Goal: Transaction & Acquisition: Book appointment/travel/reservation

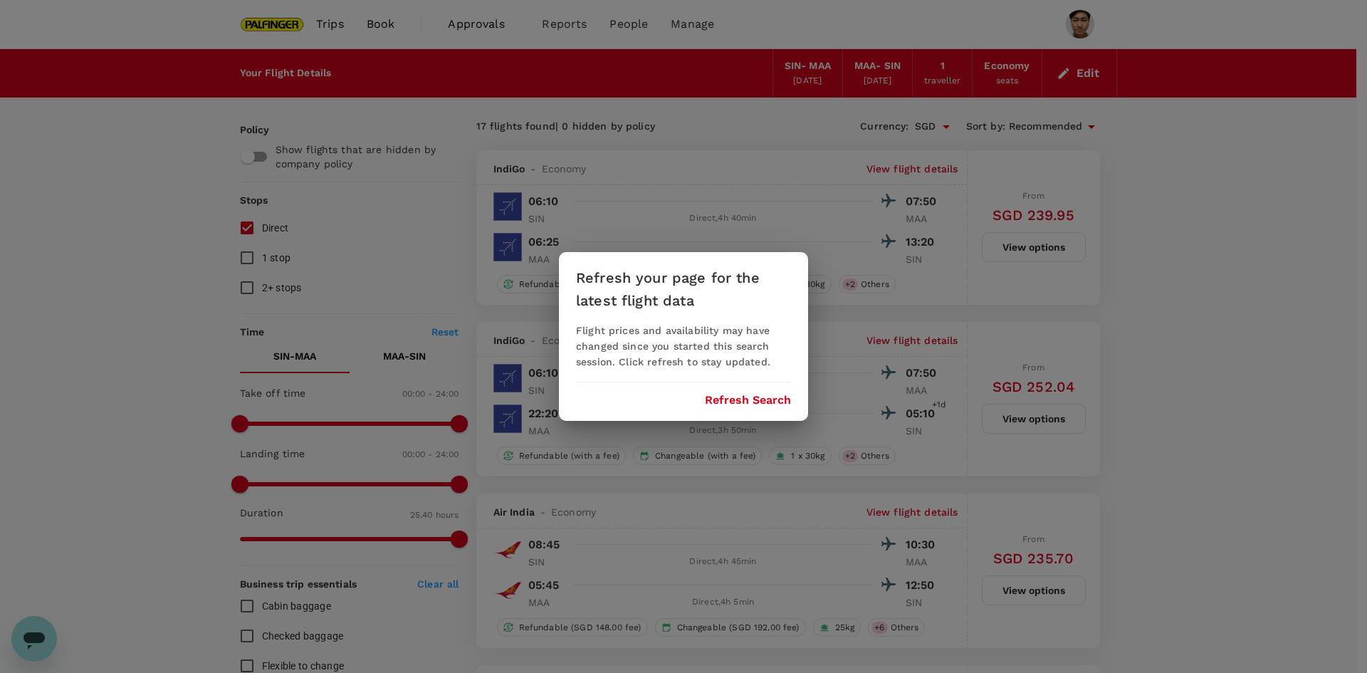
drag, startPoint x: 772, startPoint y: 397, endPoint x: 794, endPoint y: 389, distance: 22.7
click at [772, 397] on button "Refresh Search" at bounding box center [748, 400] width 86 height 13
click at [140, 284] on div "Refresh your page for the latest flight data Flight prices and availability may…" at bounding box center [683, 336] width 1367 height 673
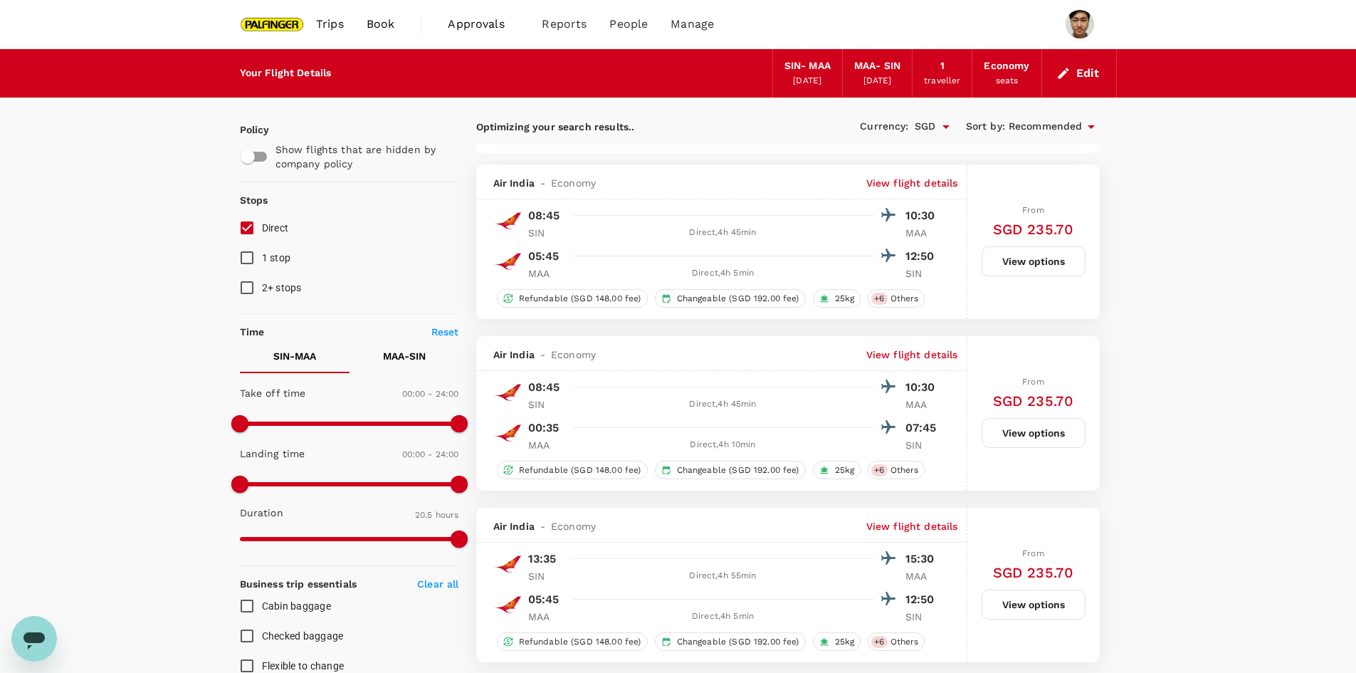
type input "1540"
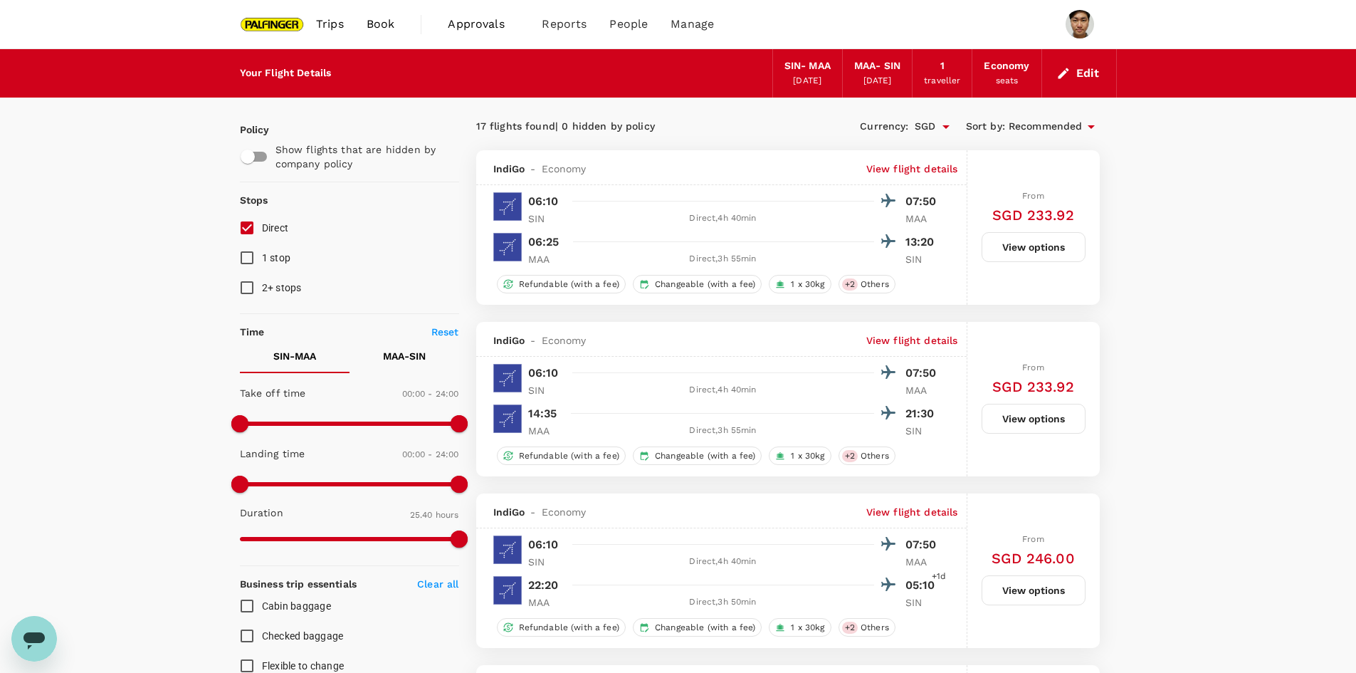
click at [1096, 73] on button "Edit" at bounding box center [1079, 73] width 51 height 23
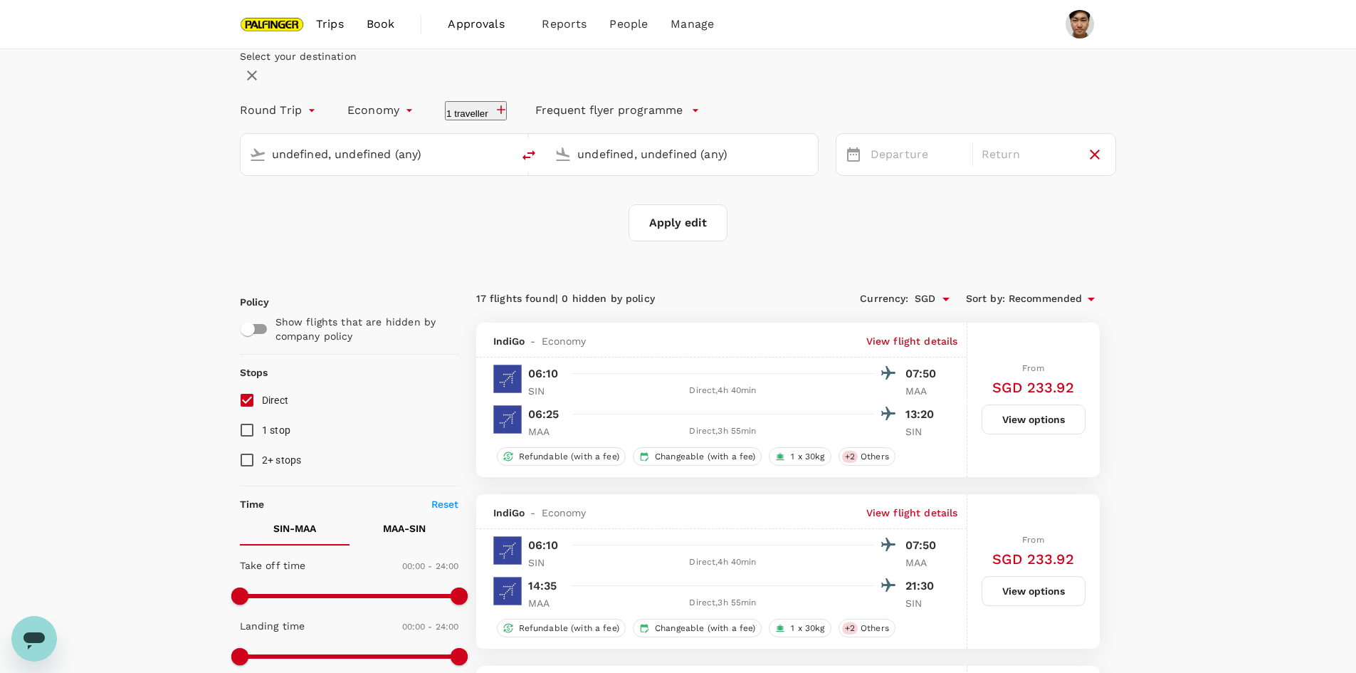
type input "Singapore Changi (SIN)"
type input "Chennai Intl (MAA)"
type input "Singapore Changi (SIN)"
click at [673, 165] on input "Chennai Intl (MAA)" at bounding box center [682, 154] width 211 height 22
type input "a"
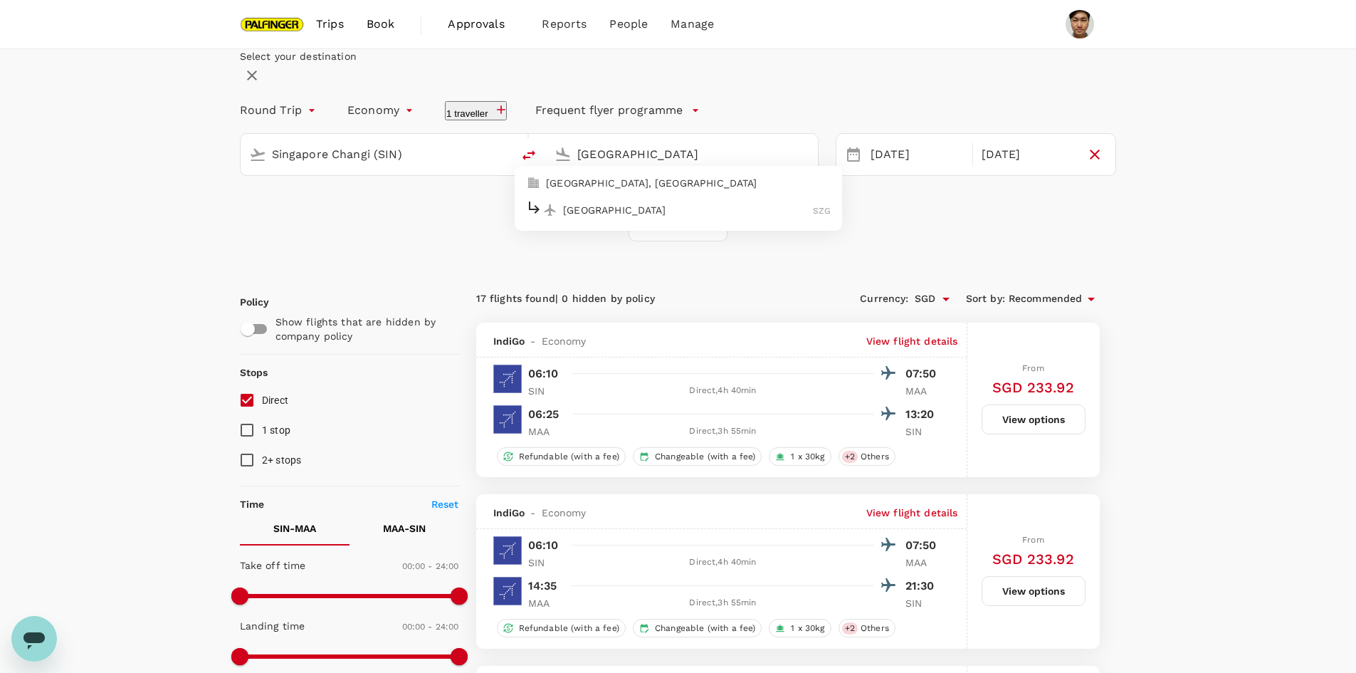
click at [691, 217] on p "[GEOGRAPHIC_DATA]" at bounding box center [688, 210] width 250 height 14
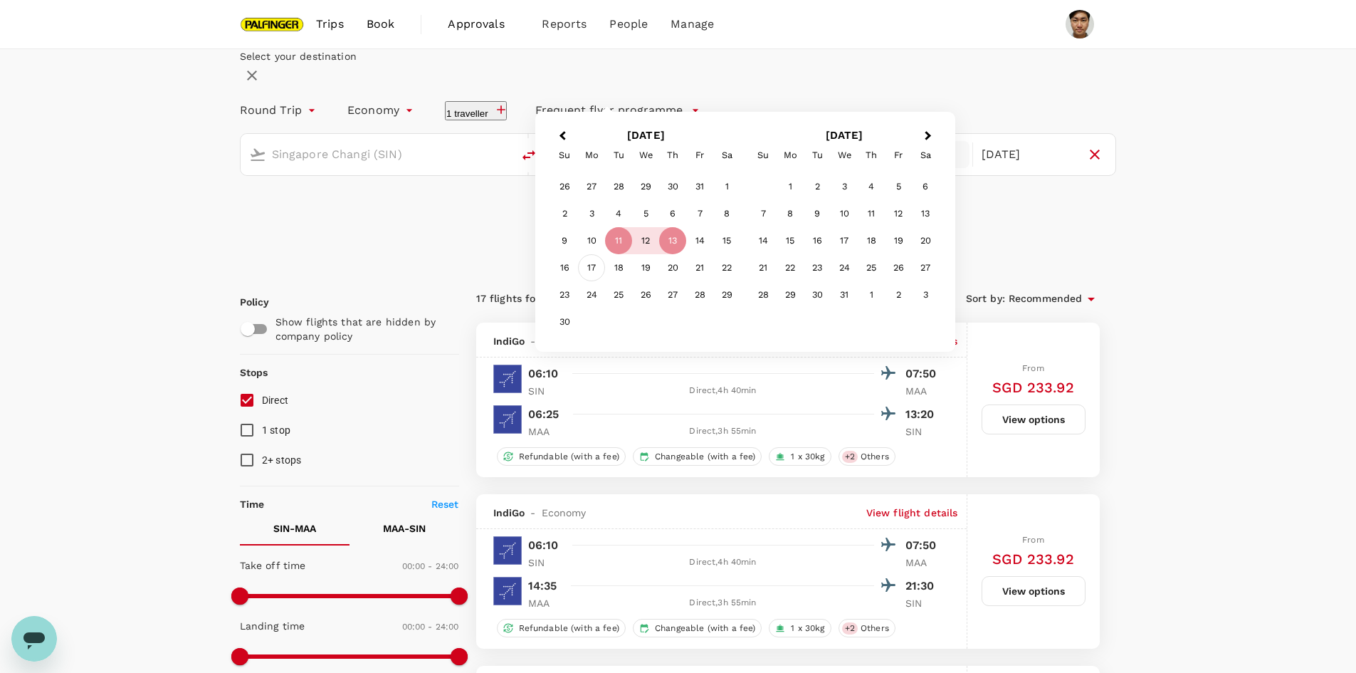
type input "Salzburg (SZG)"
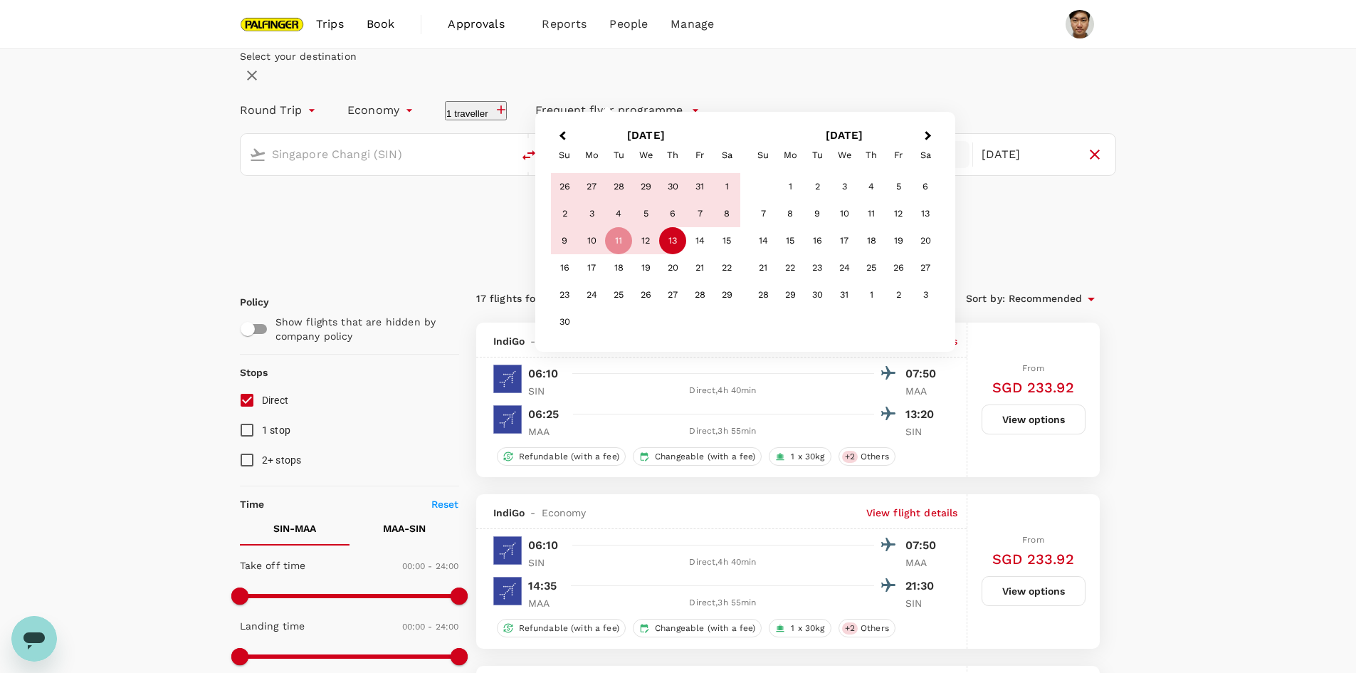
click at [726, 241] on div "Select your destination Round Trip roundtrip Economy economy 1 traveller Freque…" at bounding box center [678, 145] width 877 height 192
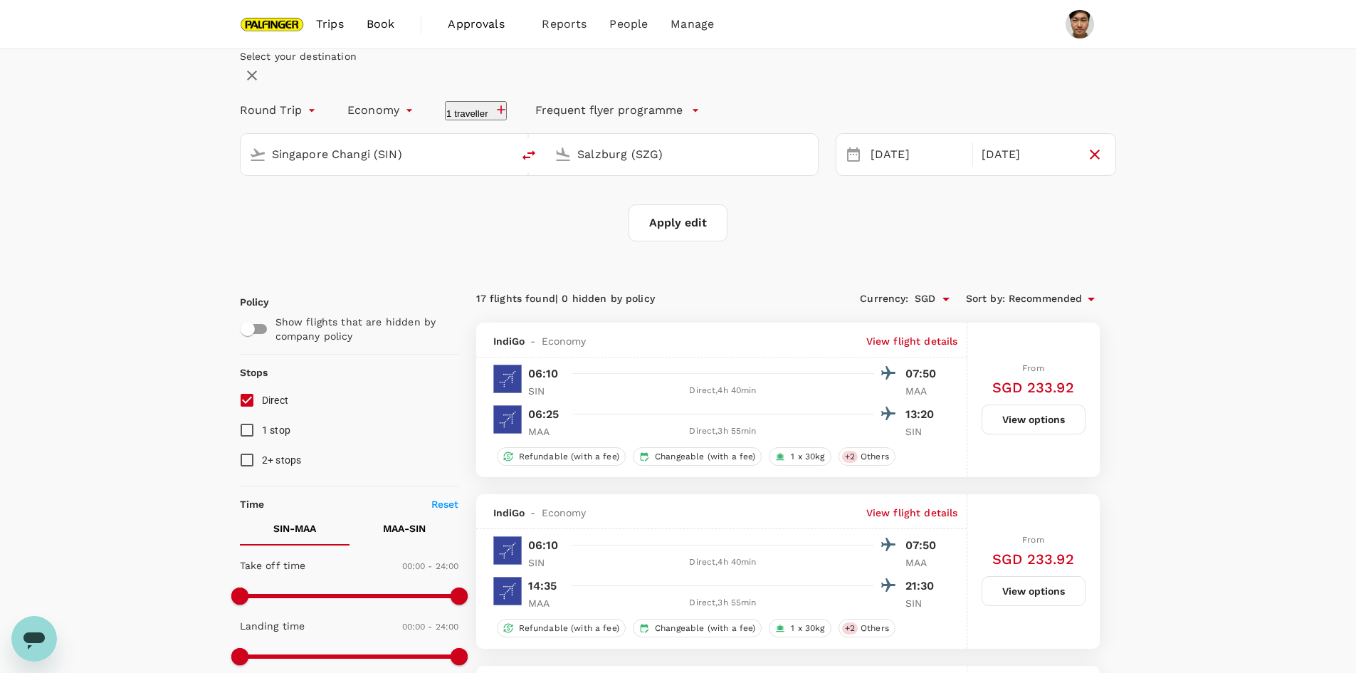
click at [736, 175] on div "Salzburg (SZG)" at bounding box center [682, 154] width 272 height 41
click at [666, 165] on input "Salzburg (SZG)" at bounding box center [682, 154] width 211 height 22
click at [918, 169] on div "[DATE]" at bounding box center [917, 155] width 105 height 28
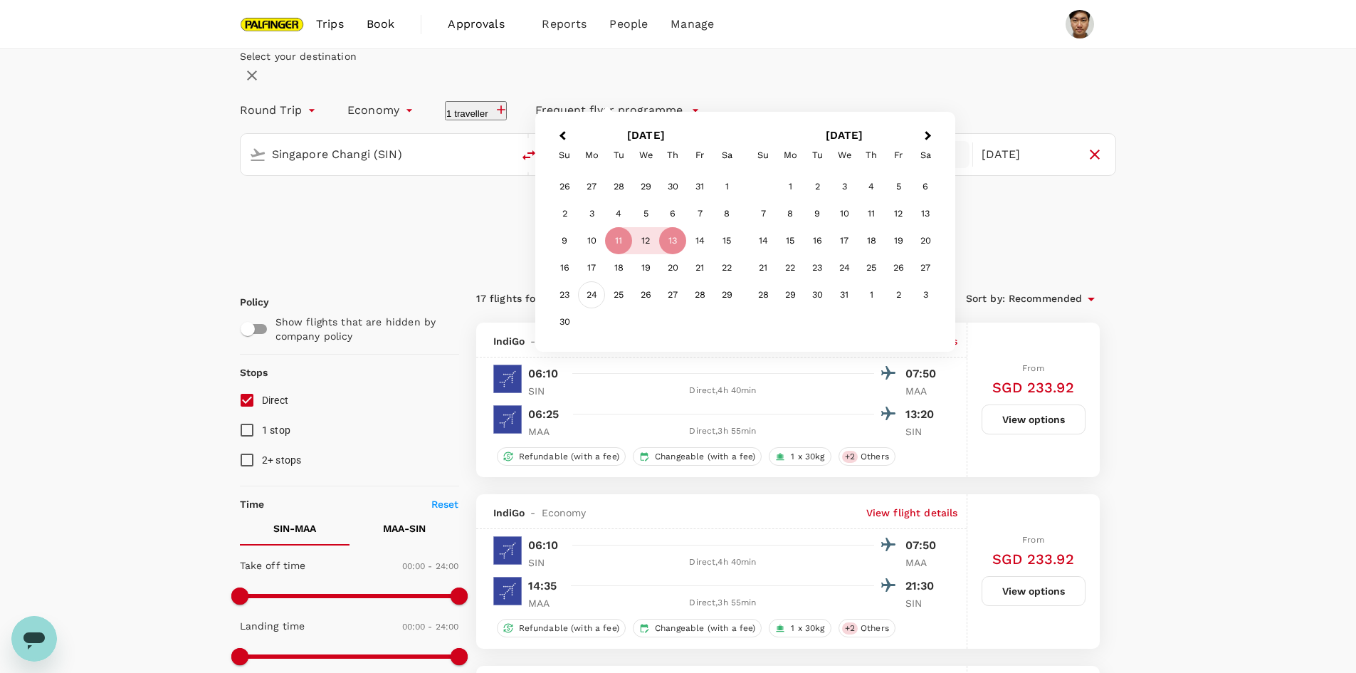
click at [605, 308] on div "24" at bounding box center [591, 294] width 27 height 27
click at [713, 309] on div "28" at bounding box center [699, 295] width 27 height 27
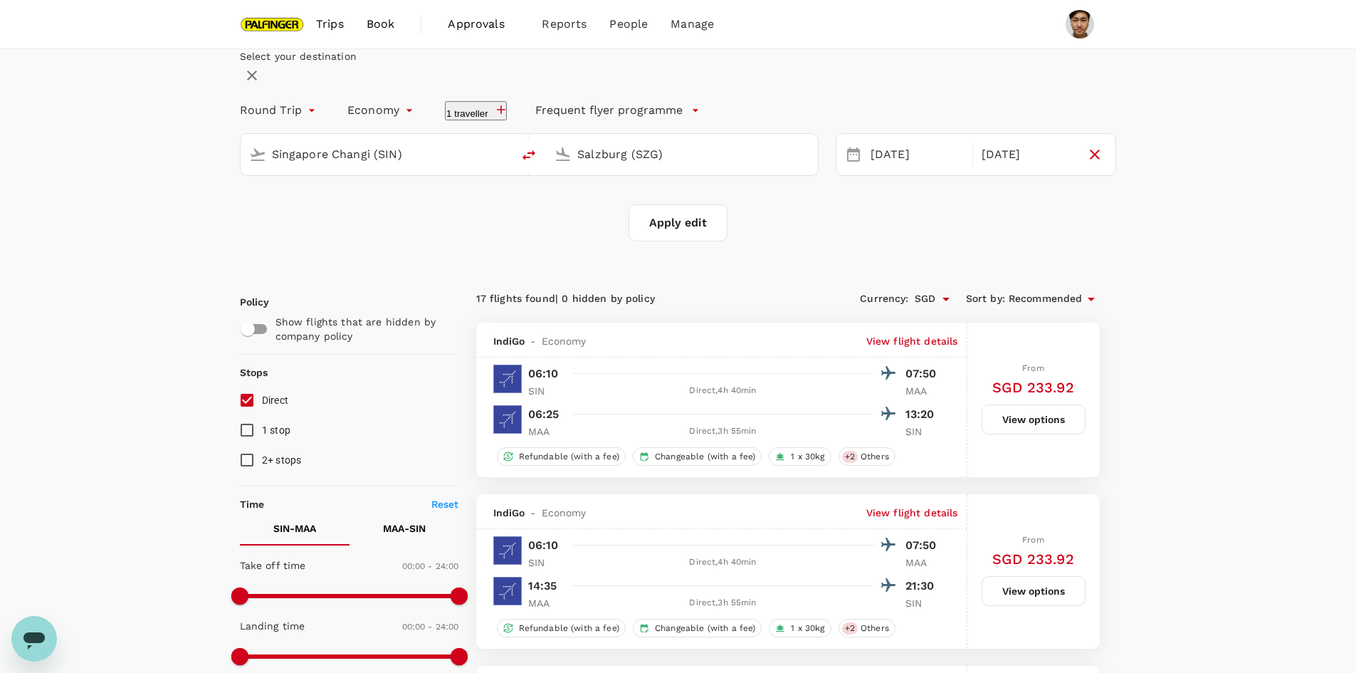
click at [693, 241] on button "Apply edit" at bounding box center [678, 222] width 99 height 37
checkbox input "false"
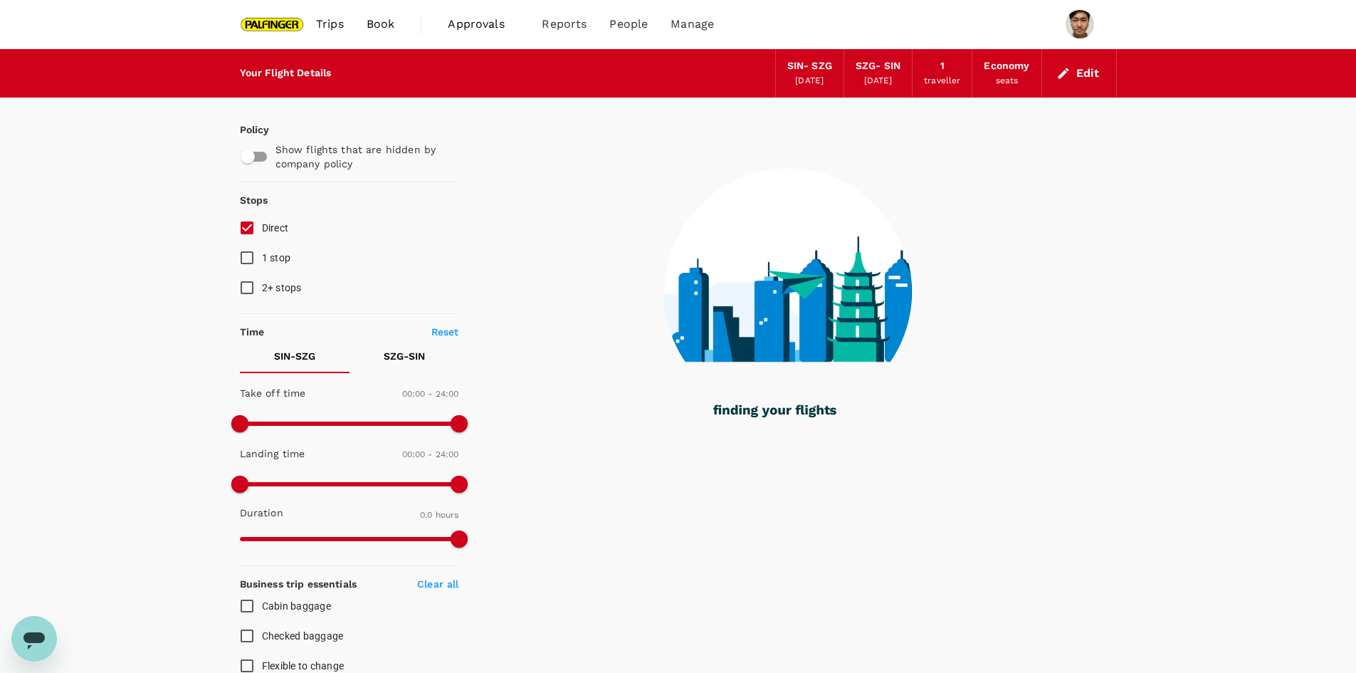
click at [248, 251] on input "1 stop" at bounding box center [247, 258] width 30 height 30
checkbox input "true"
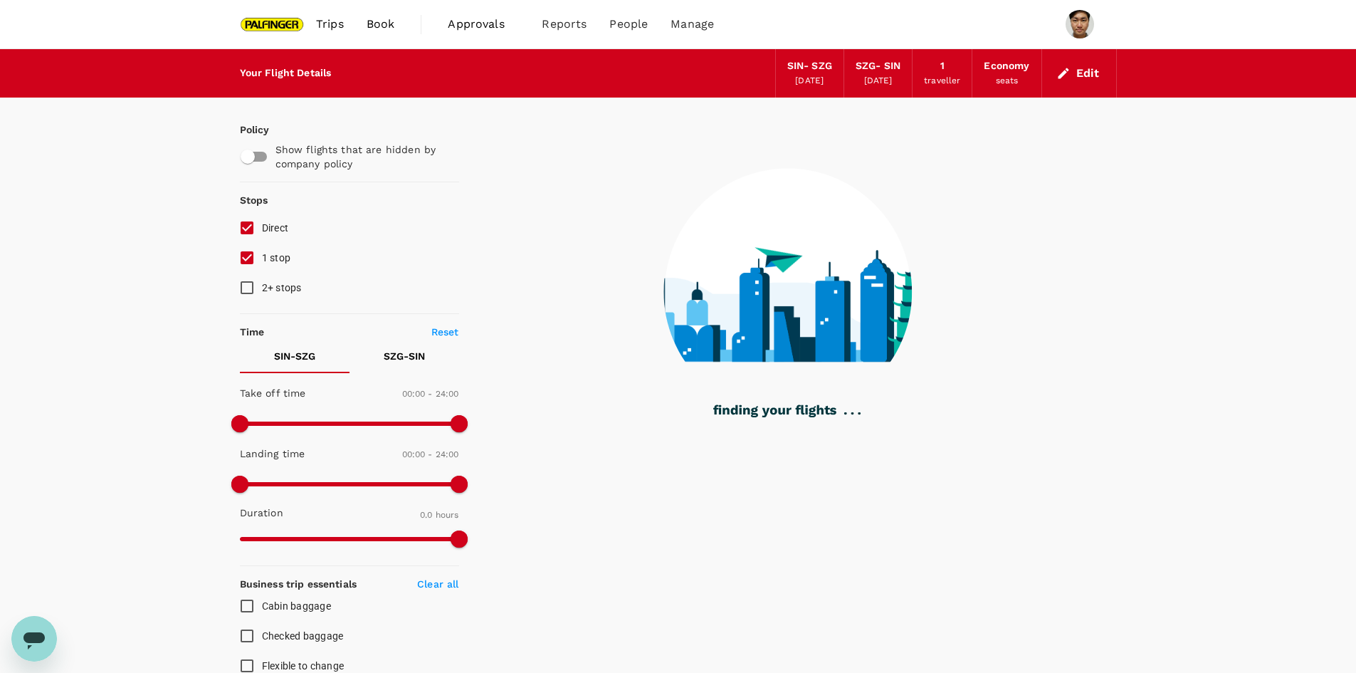
type input "2060"
checkbox input "true"
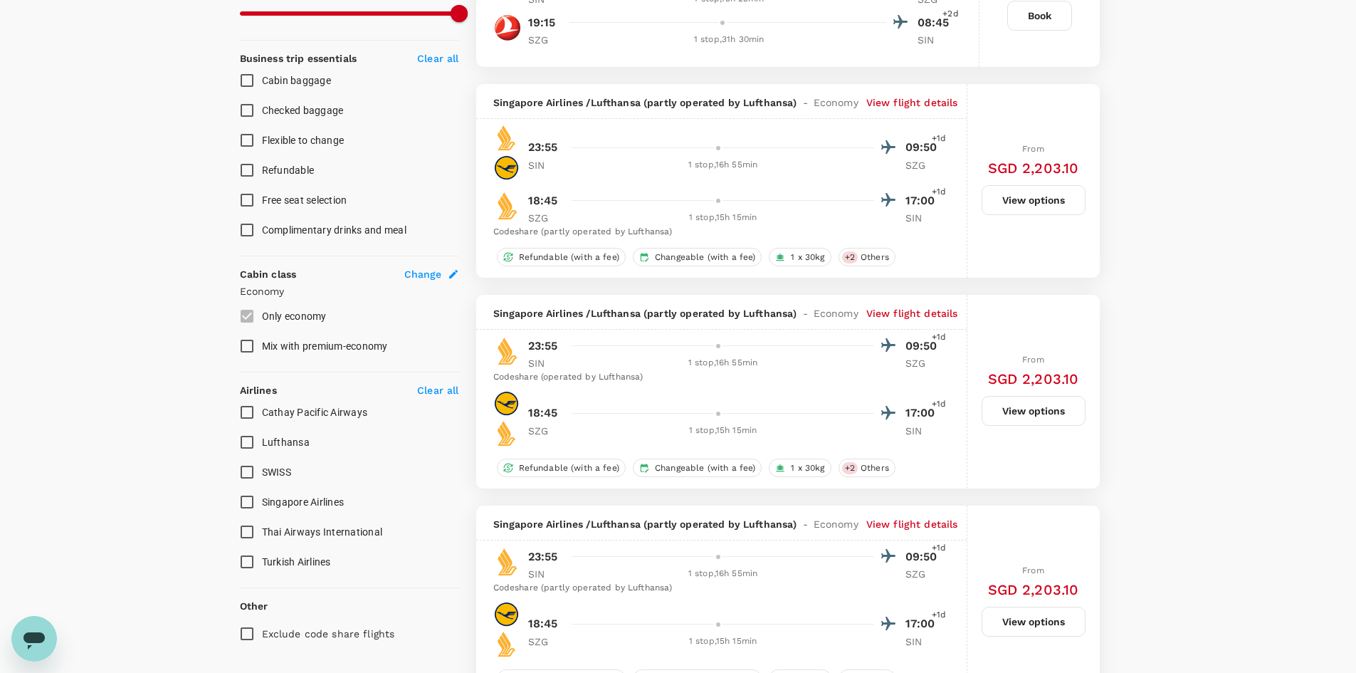
scroll to position [712, 0]
